Goal: Task Accomplishment & Management: Use online tool/utility

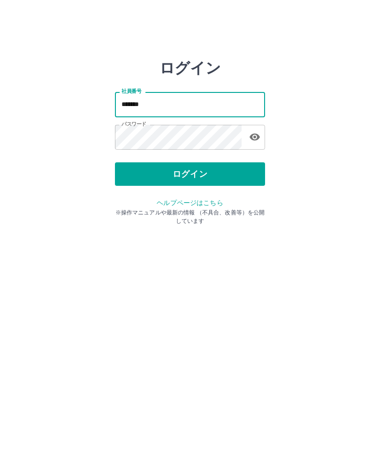
click at [209, 171] on button "ログイン" at bounding box center [190, 173] width 150 height 23
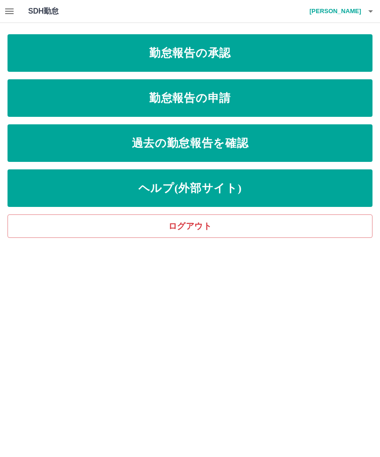
click at [269, 49] on link "勤怠報告の承認" at bounding box center [190, 53] width 365 height 38
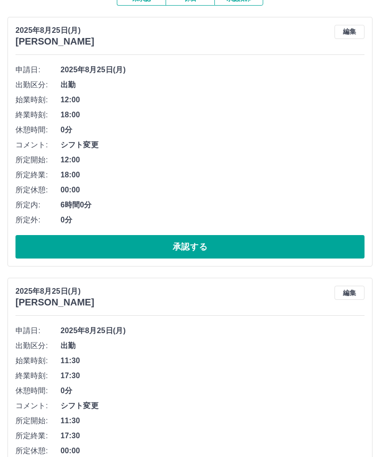
scroll to position [95, 0]
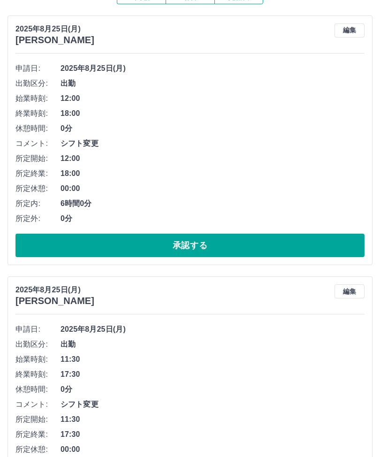
click at [210, 239] on button "承認する" at bounding box center [189, 245] width 349 height 23
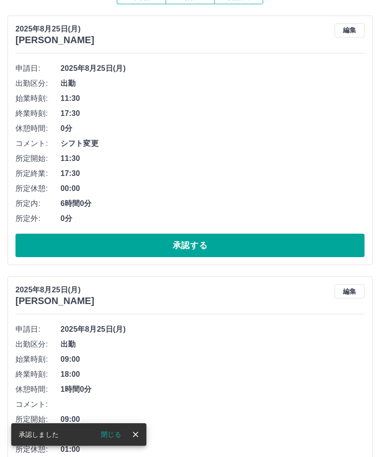
click at [222, 235] on button "承認する" at bounding box center [189, 245] width 349 height 23
click at [204, 240] on button "承認する" at bounding box center [189, 245] width 349 height 23
click at [207, 234] on button "承認する" at bounding box center [189, 245] width 349 height 23
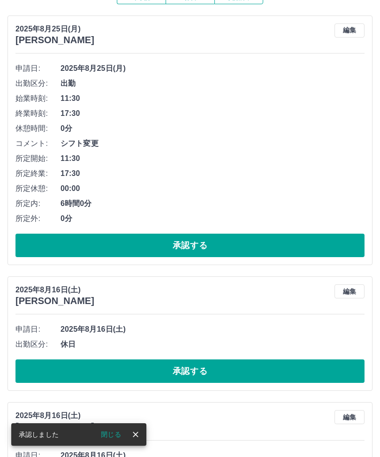
click at [197, 242] on button "承認する" at bounding box center [189, 245] width 349 height 23
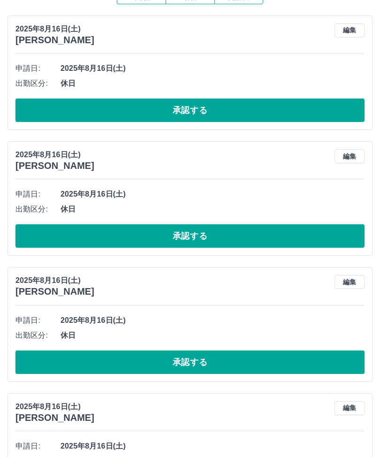
scroll to position [0, 0]
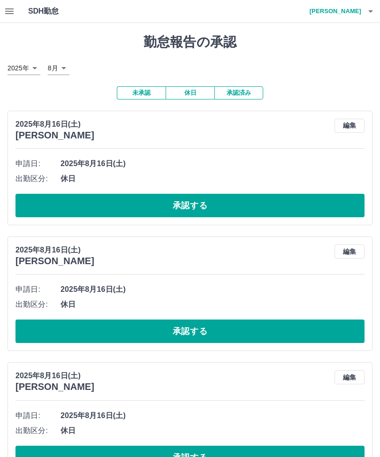
click at [373, 7] on icon "button" at bounding box center [370, 11] width 11 height 11
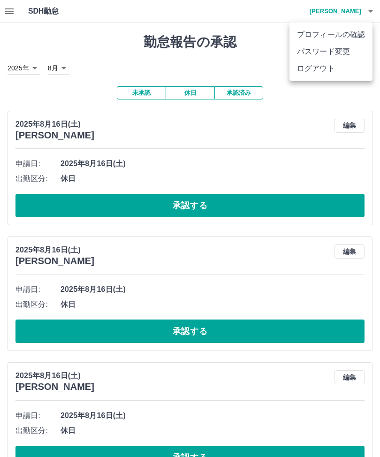
click at [333, 67] on li "ログアウト" at bounding box center [331, 68] width 83 height 17
